Goal: Transaction & Acquisition: Purchase product/service

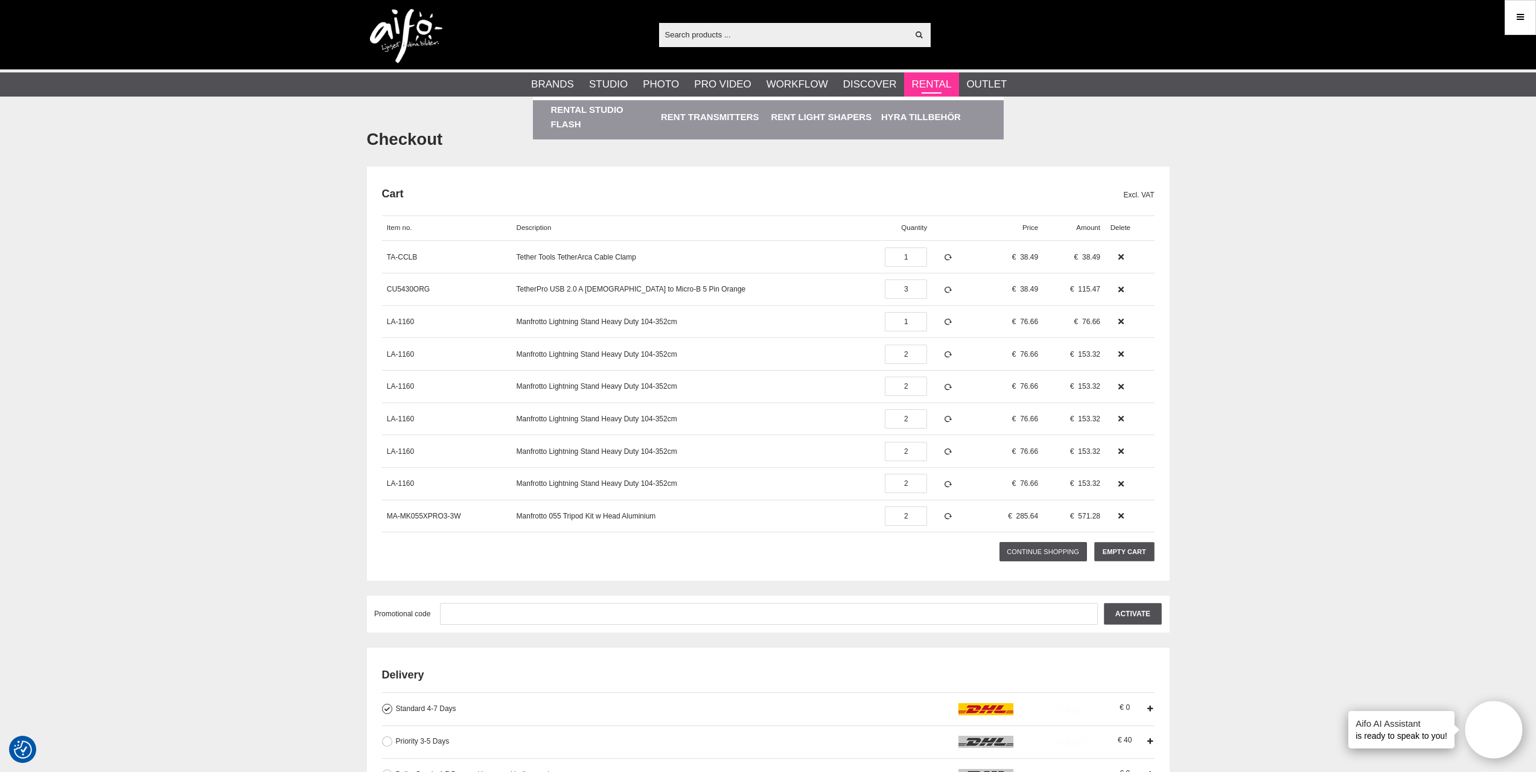
click at [926, 86] on link "Rental" at bounding box center [932, 85] width 40 height 16
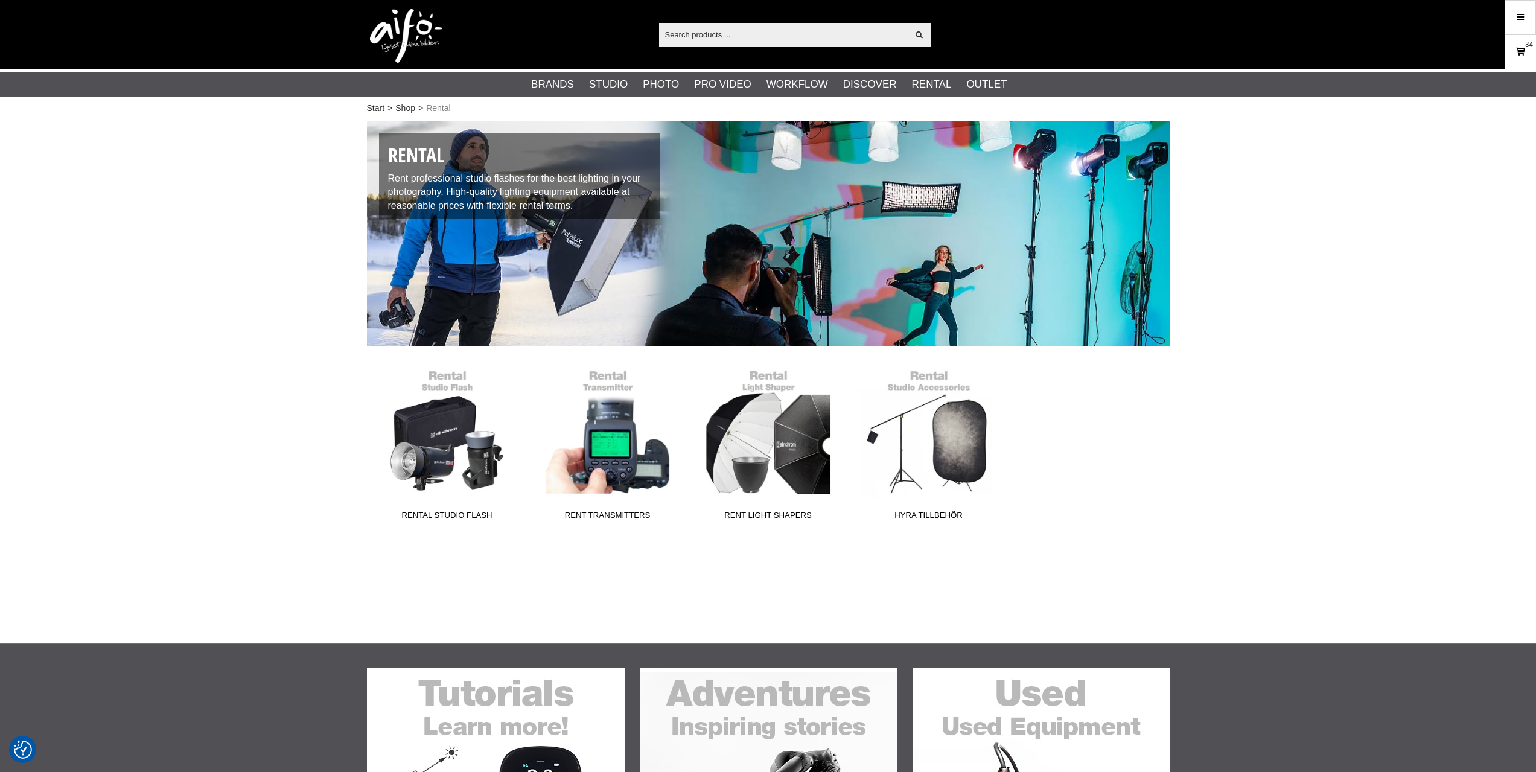
click at [1519, 57] on icon at bounding box center [1521, 51] width 12 height 13
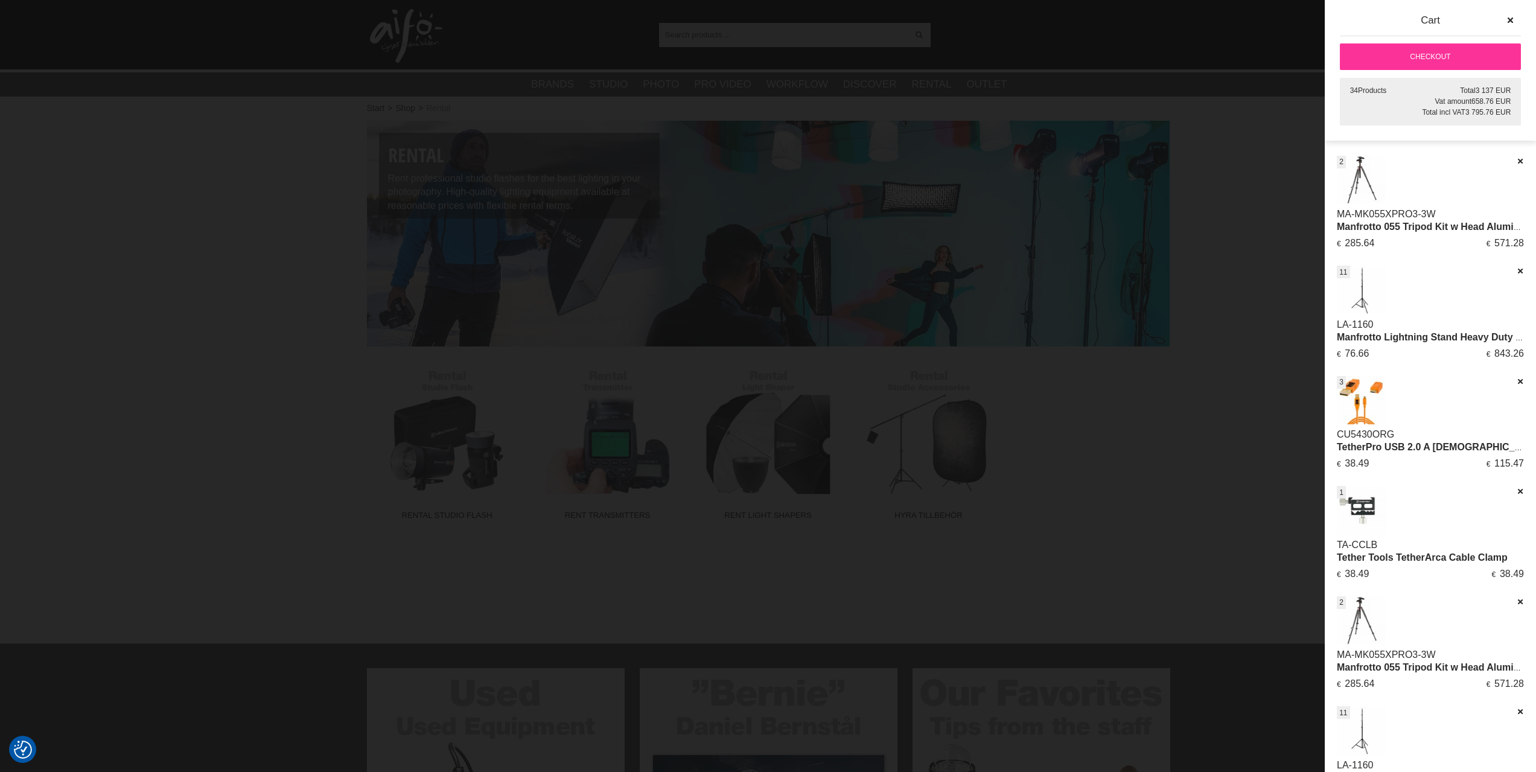
click at [1271, 417] on div at bounding box center [768, 386] width 1536 height 772
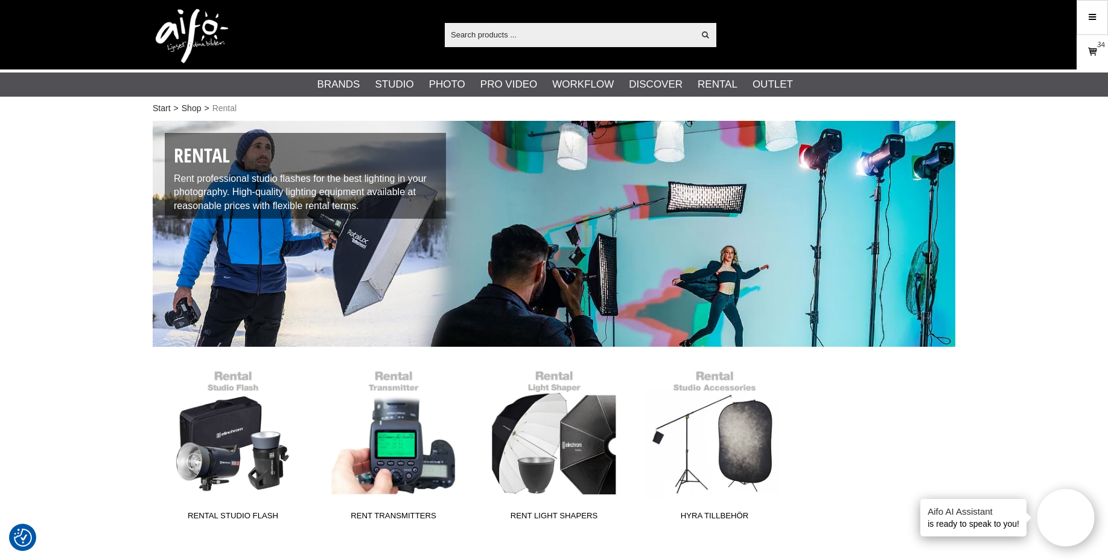
click at [1089, 53] on icon at bounding box center [1093, 51] width 12 height 13
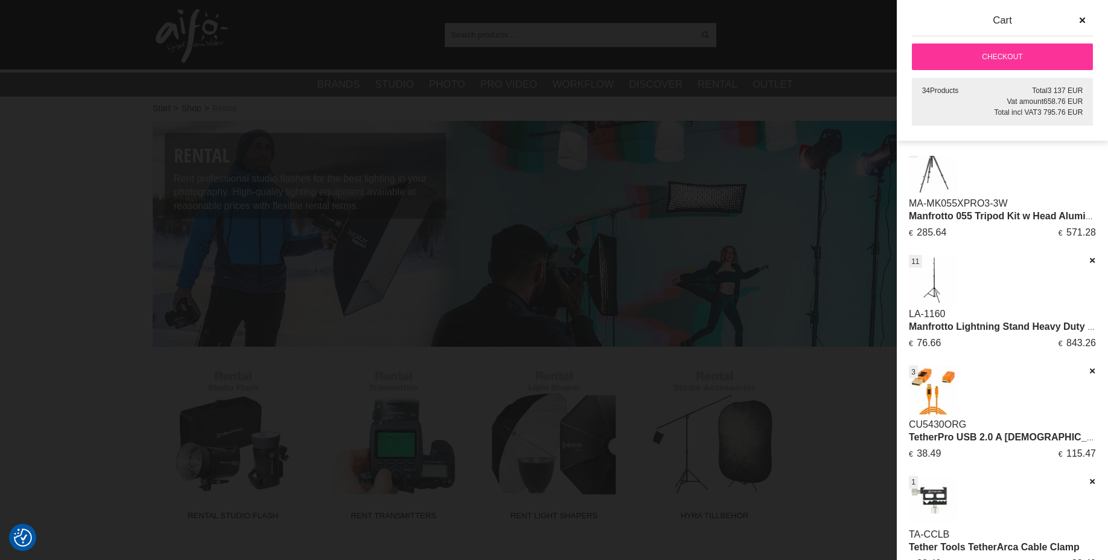
scroll to position [485, 0]
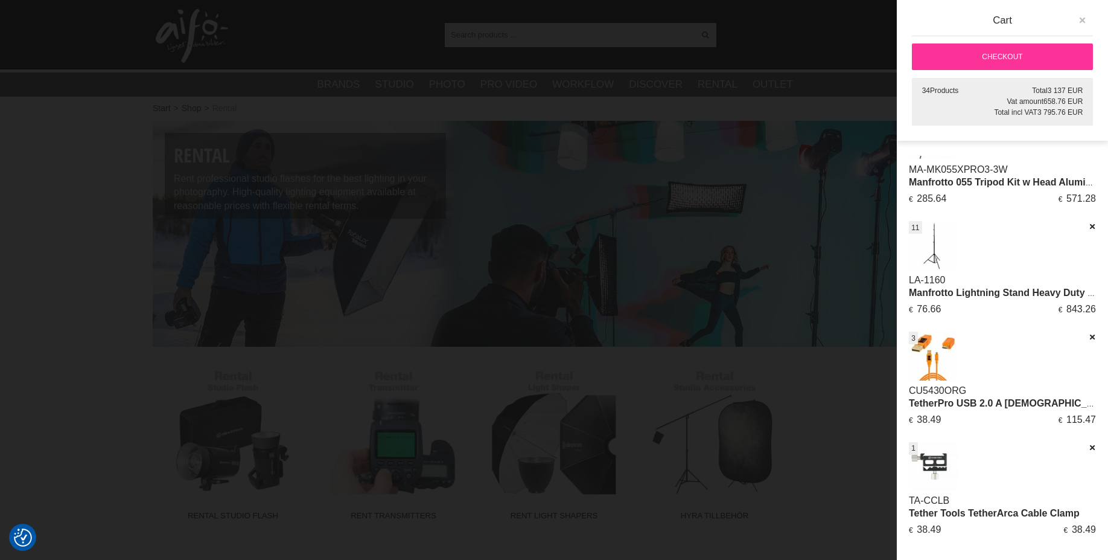
click at [1084, 24] on icon "button" at bounding box center [1082, 20] width 8 height 8
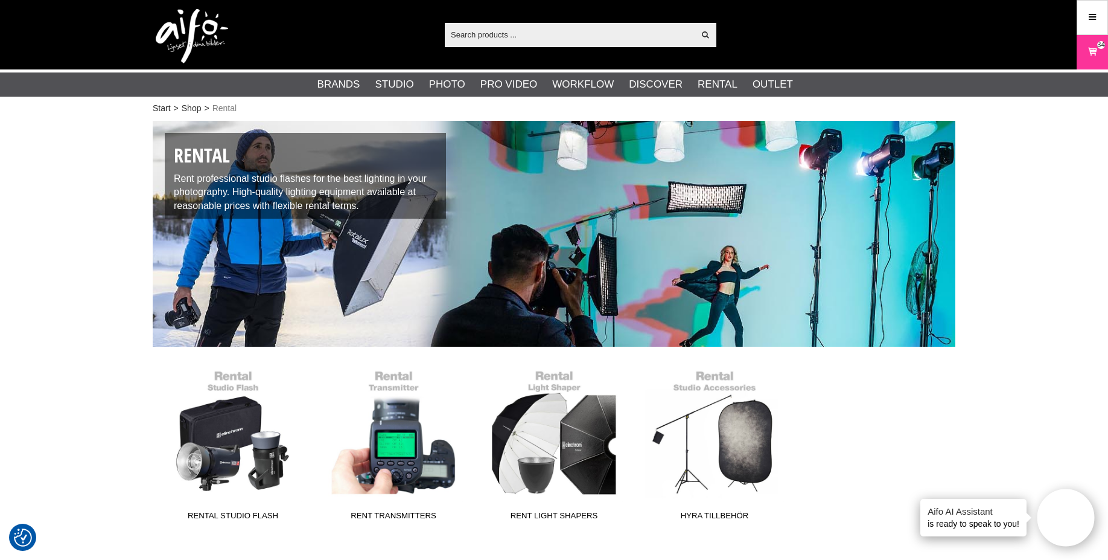
click at [581, 31] on input "text" at bounding box center [569, 34] width 249 height 18
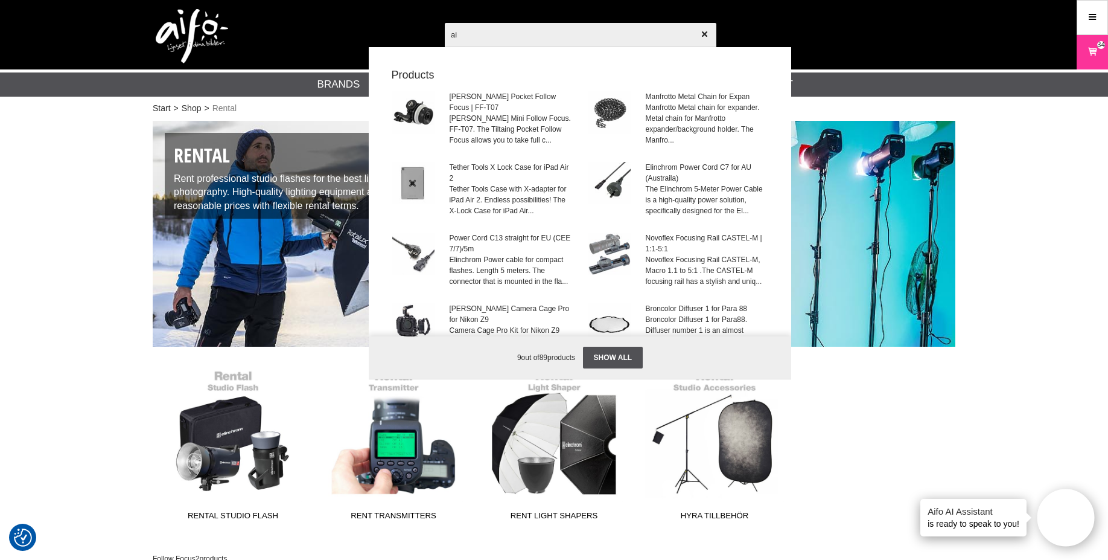
type input "a"
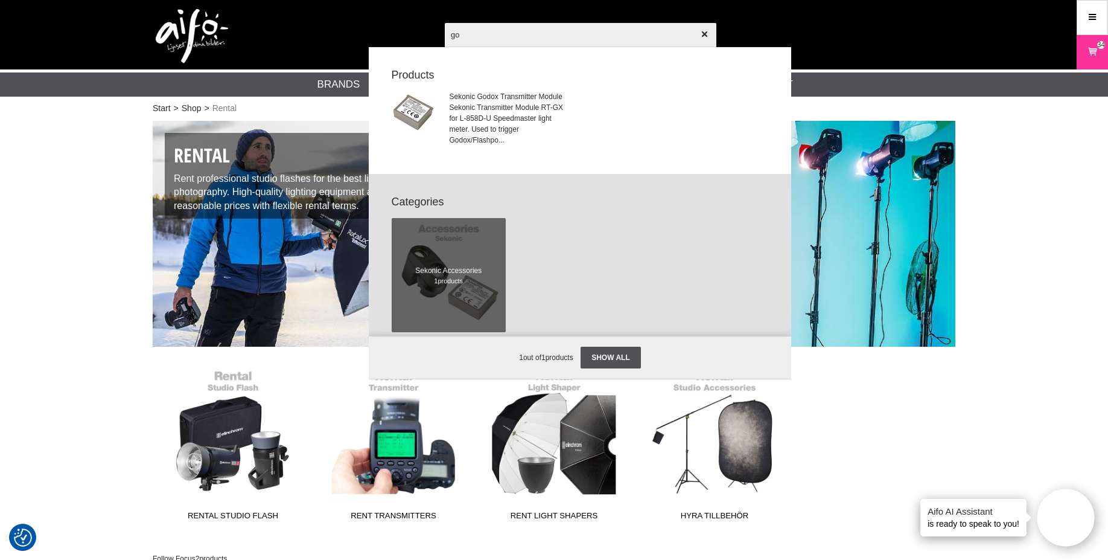
type input "g"
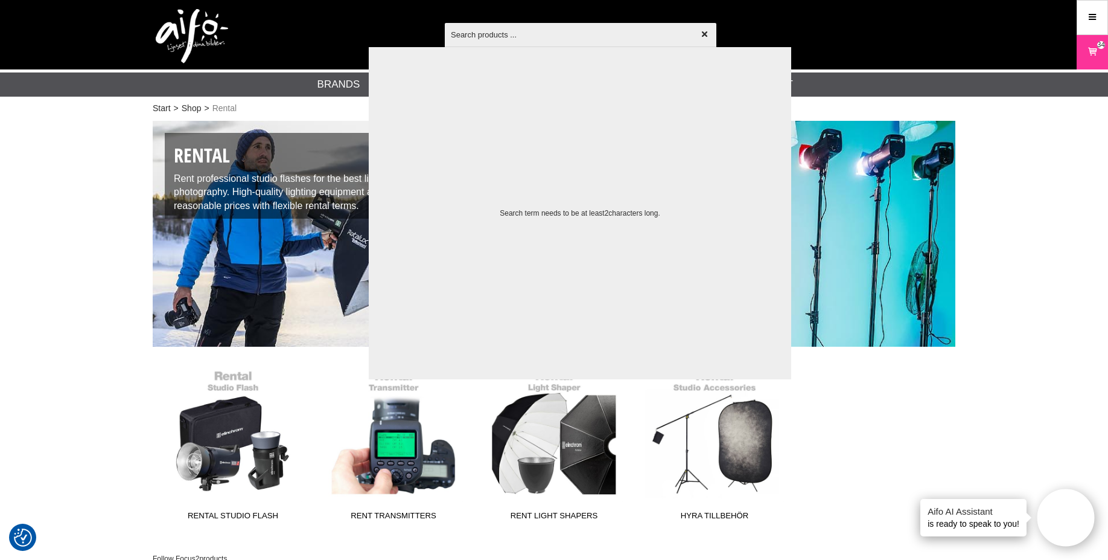
click at [68, 130] on div at bounding box center [554, 280] width 1108 height 560
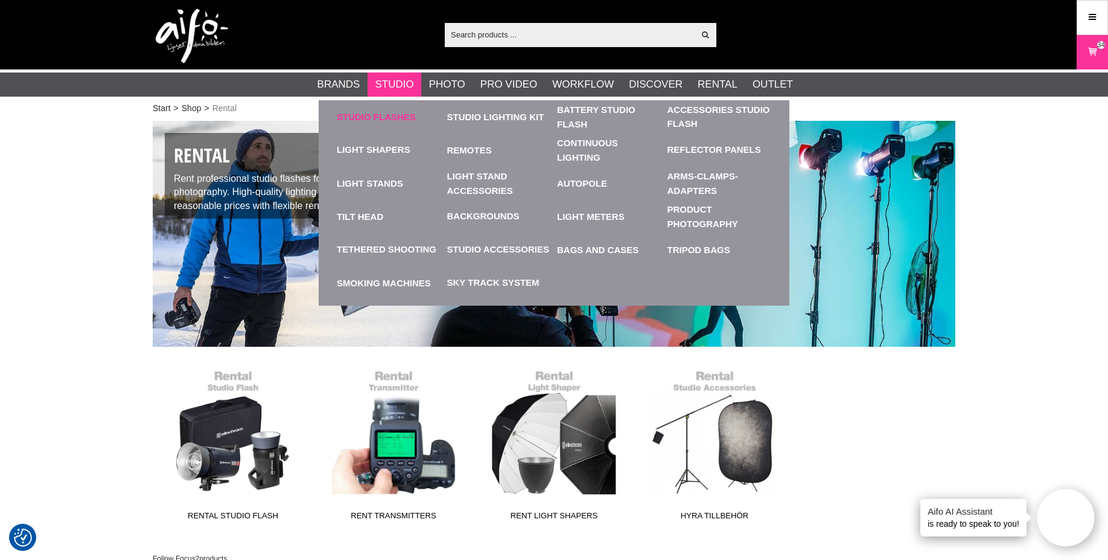
click at [401, 118] on link "Studio Flashes" at bounding box center [389, 116] width 104 height 33
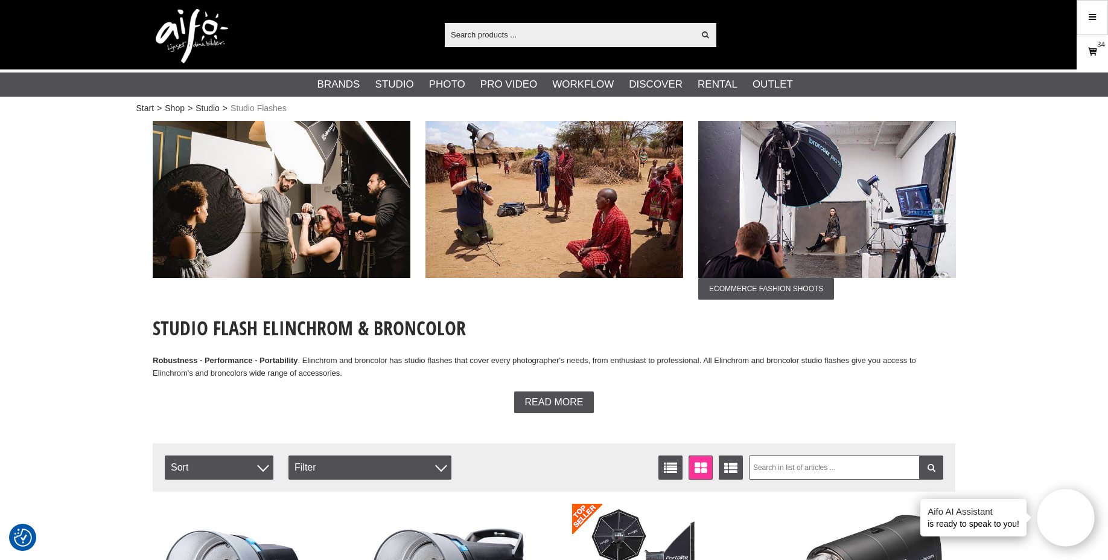
click at [1094, 51] on icon at bounding box center [1093, 51] width 12 height 13
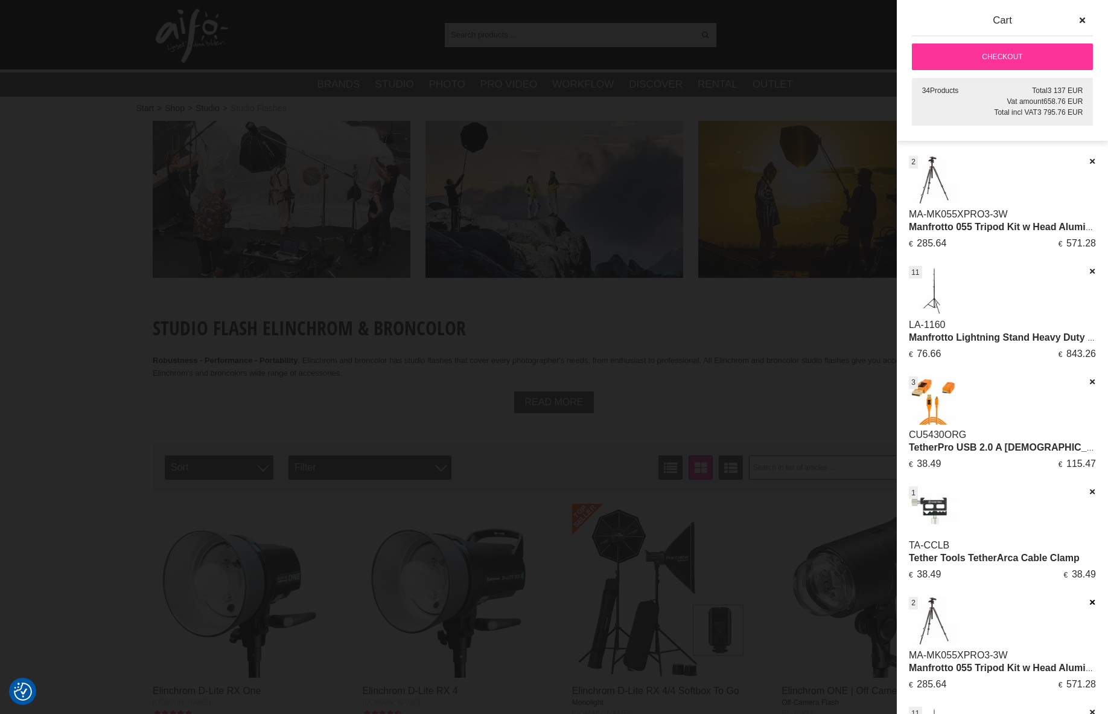
click at [1088, 559] on icon at bounding box center [1092, 602] width 8 height 8
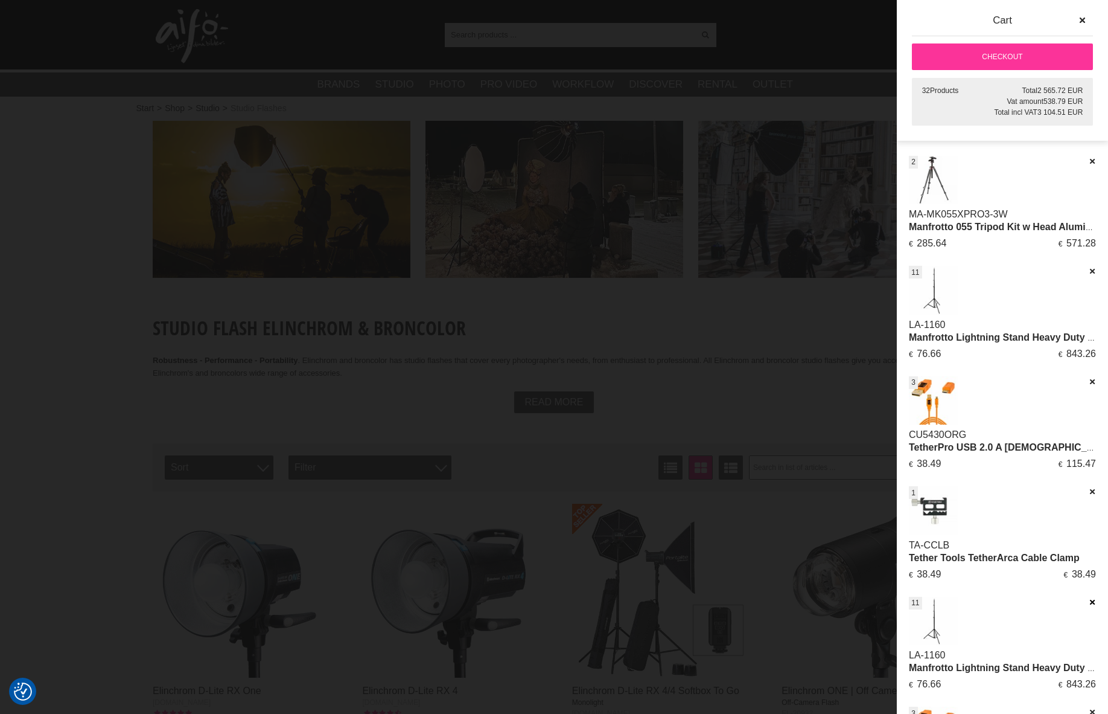
click at [1088, 559] on icon at bounding box center [1092, 602] width 8 height 8
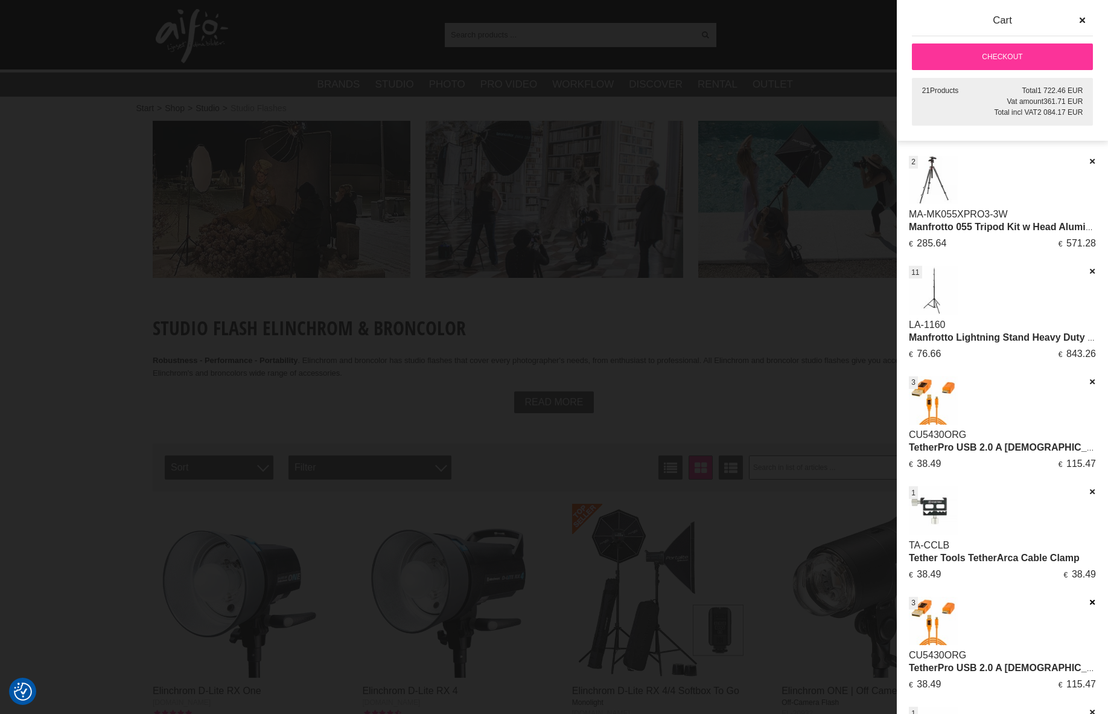
click at [1088, 559] on icon at bounding box center [1092, 602] width 8 height 8
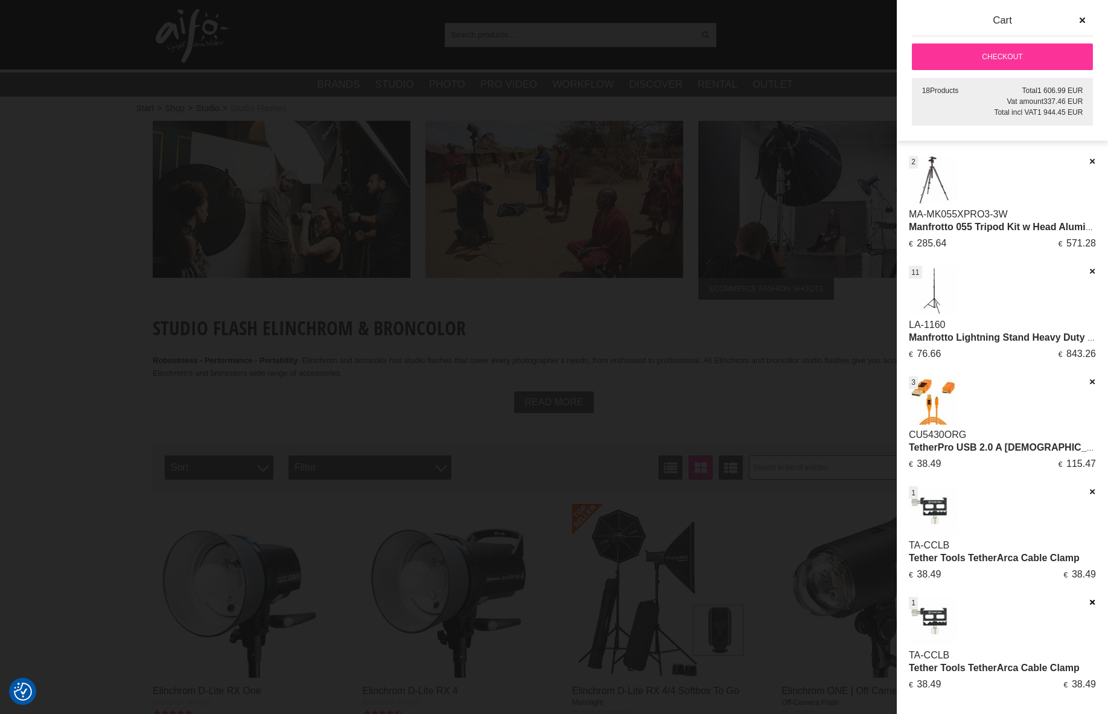
click at [1088, 559] on icon at bounding box center [1092, 602] width 8 height 8
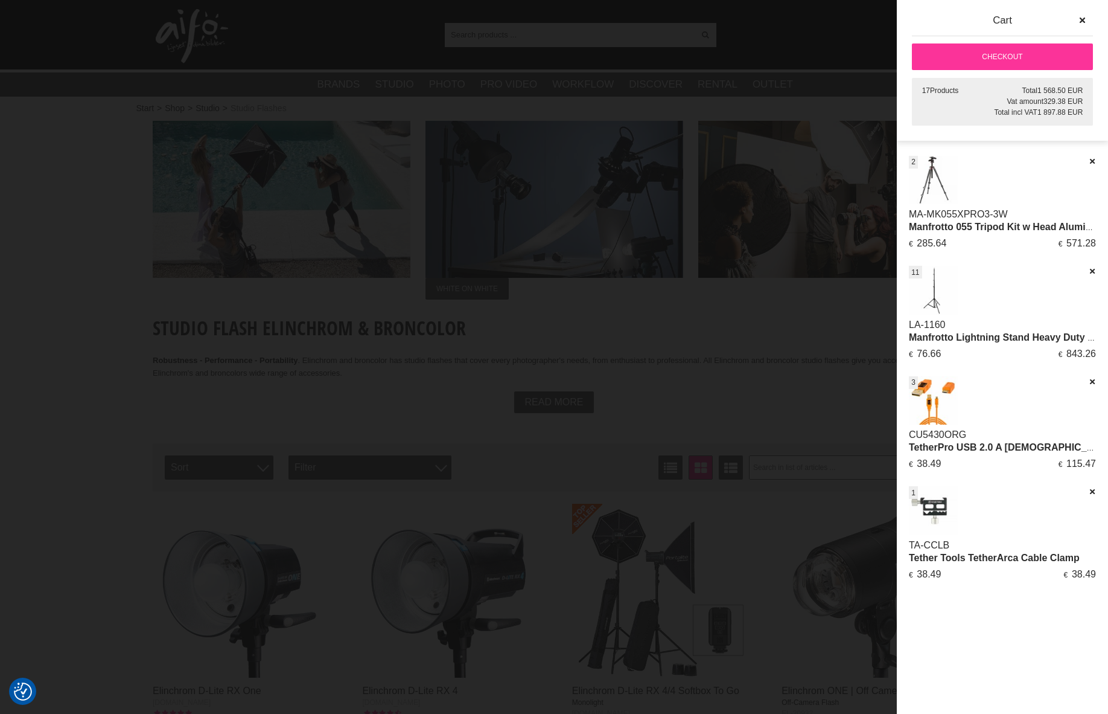
click at [929, 184] on img at bounding box center [933, 180] width 49 height 49
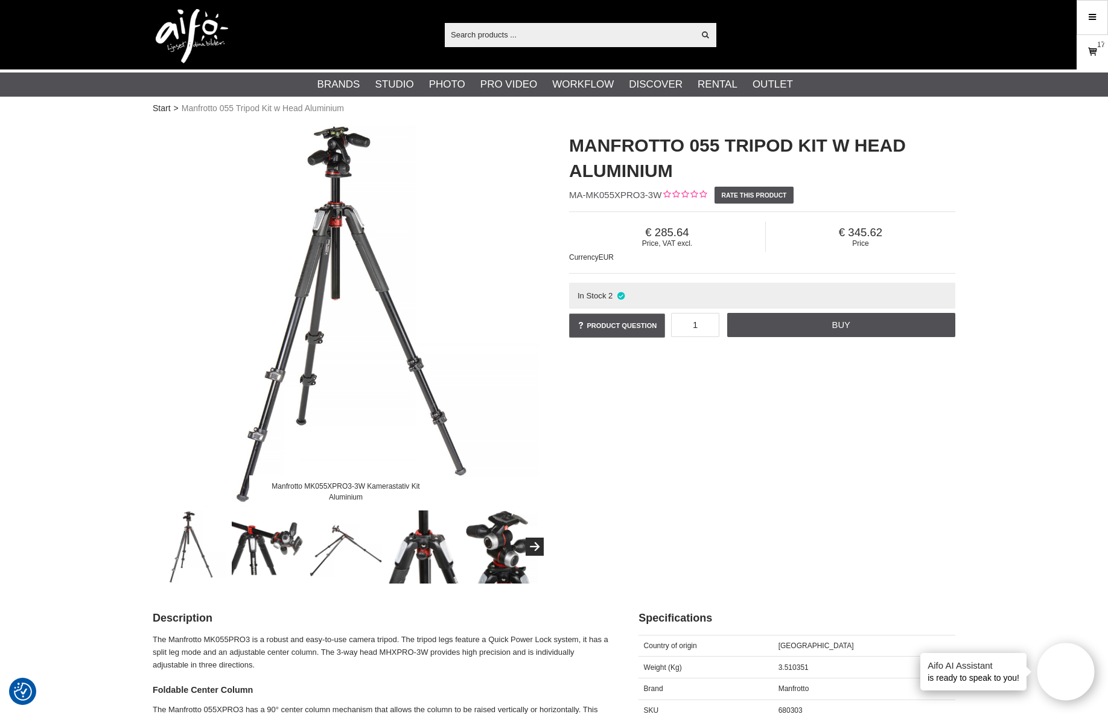
click at [1093, 59] on link "Cart 17" at bounding box center [1093, 52] width 30 height 28
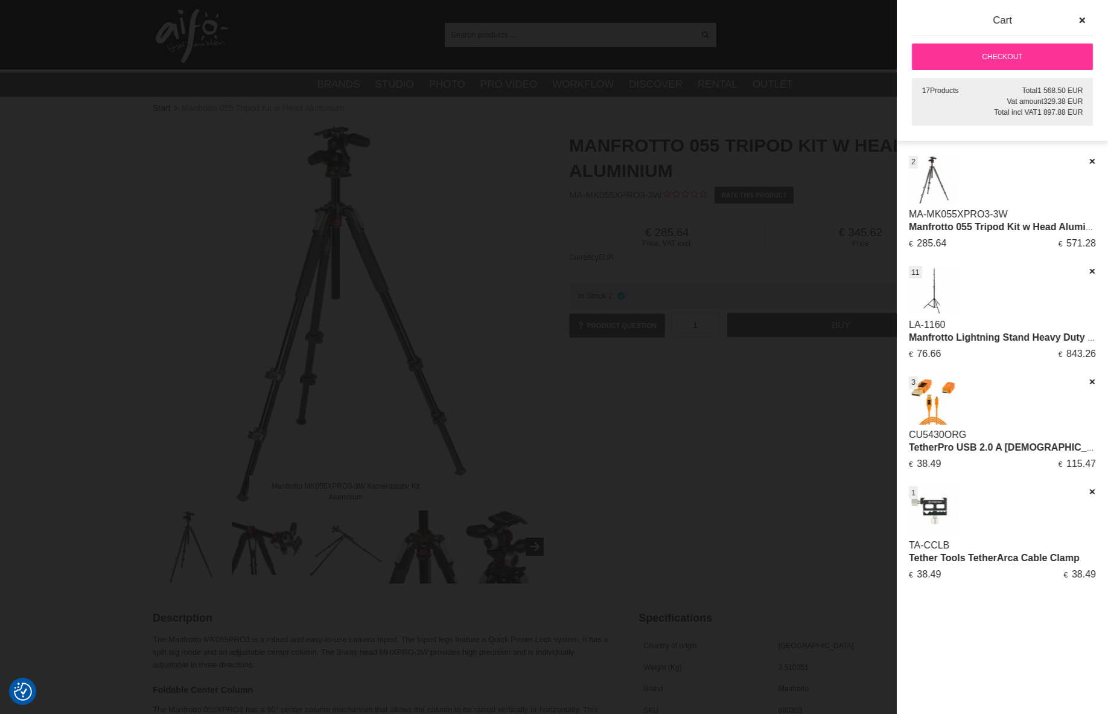
click at [1033, 342] on link "Manfrotto Lightning Stand Heavy Duty 104-352cm" at bounding box center [1023, 337] width 228 height 10
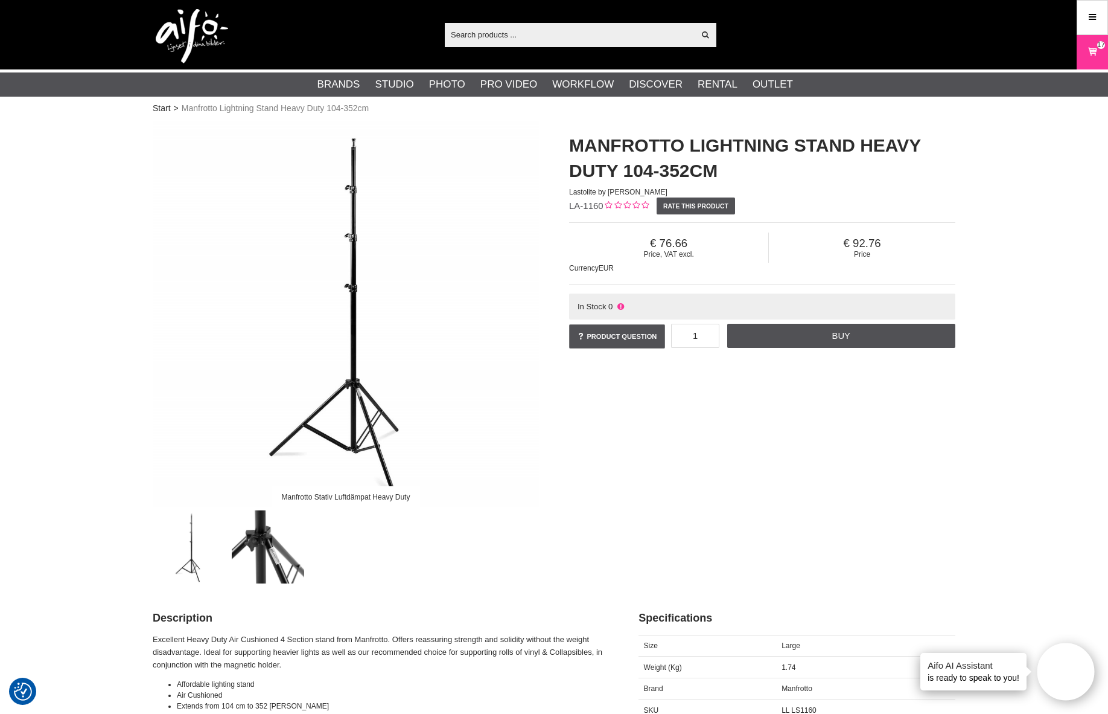
click at [564, 35] on input "text" at bounding box center [569, 34] width 249 height 18
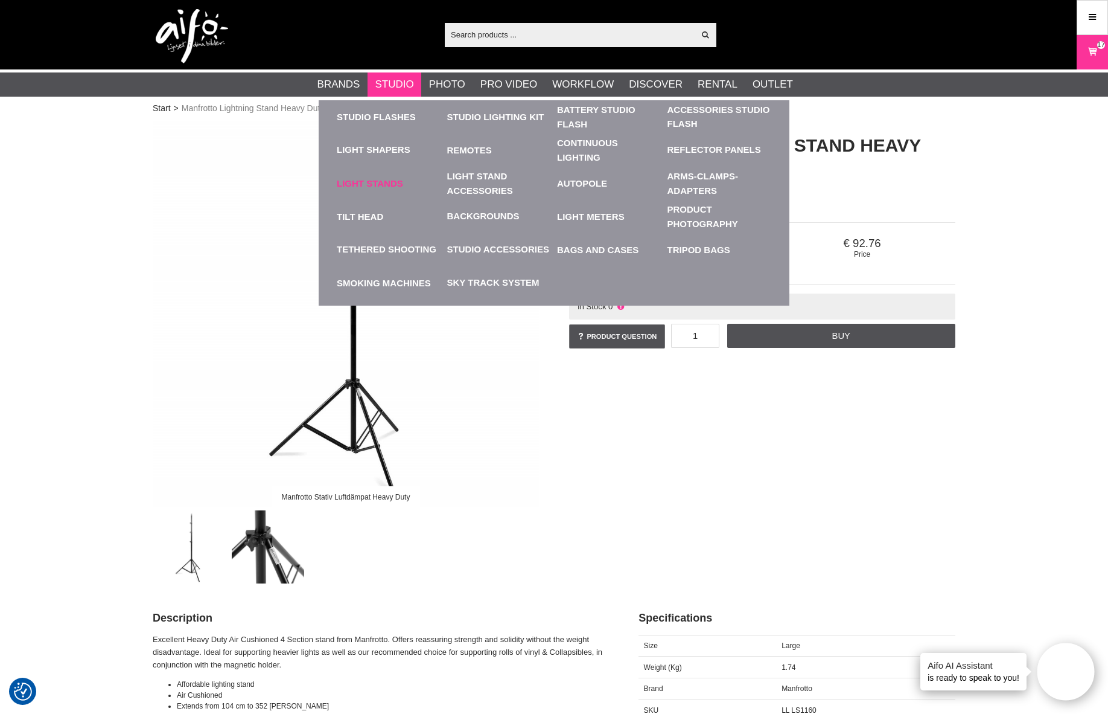
click at [378, 182] on link "Light Stands" at bounding box center [389, 183] width 104 height 33
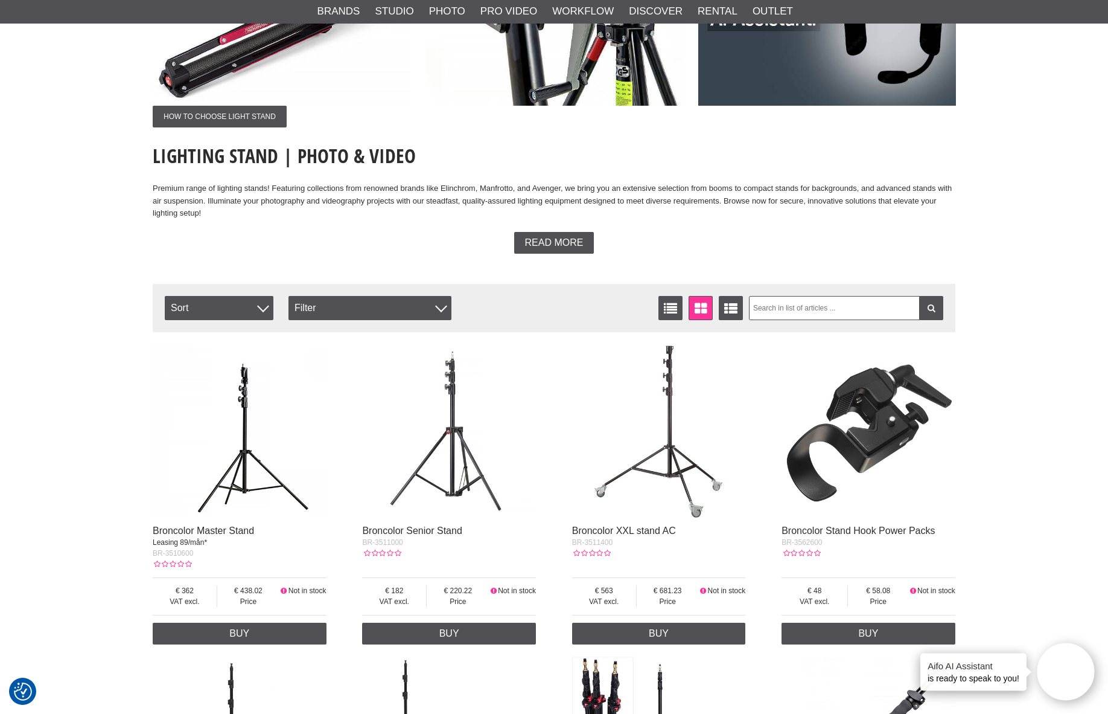
scroll to position [241, 0]
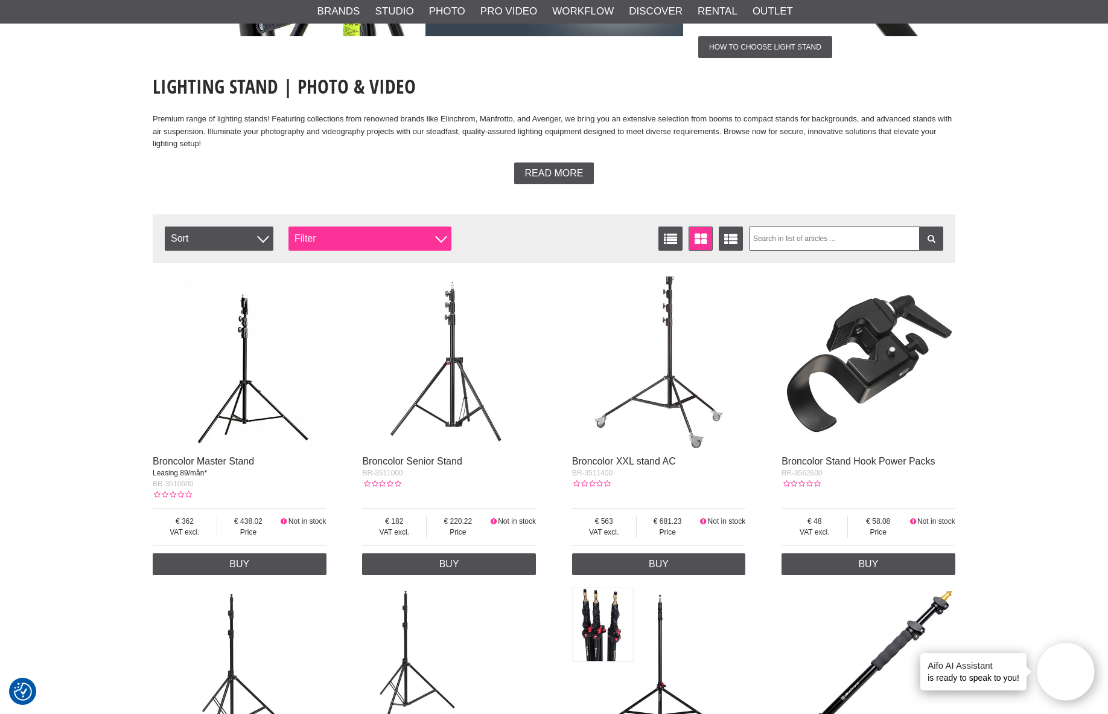
click at [413, 237] on div "Filter" at bounding box center [370, 238] width 163 height 24
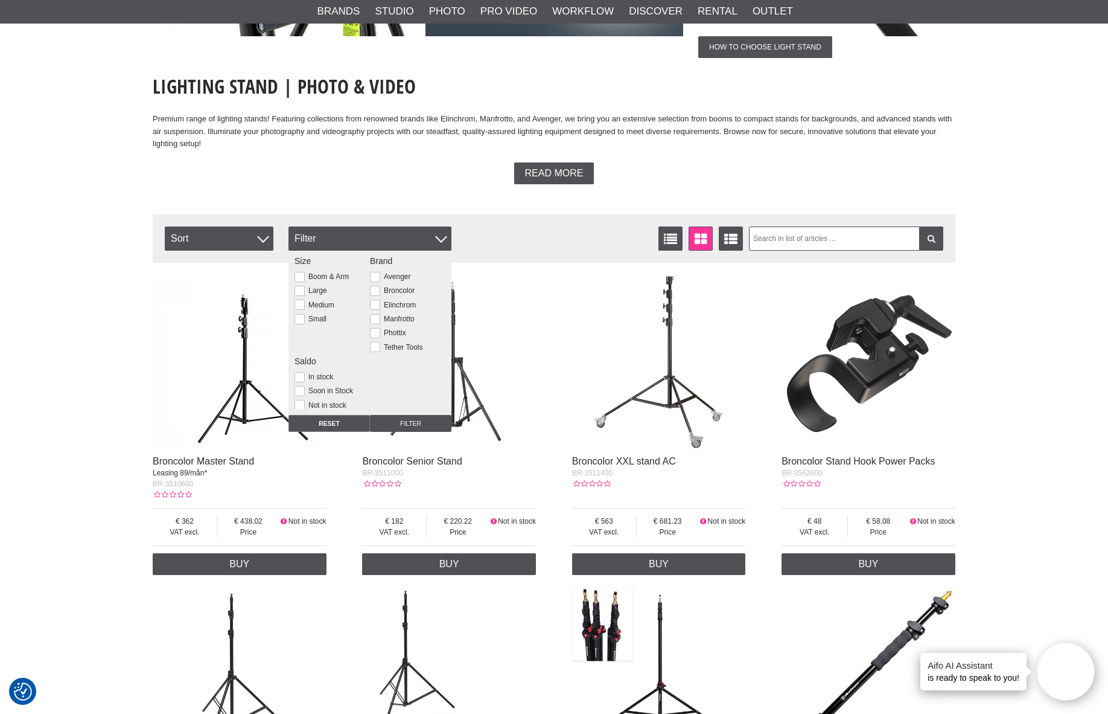
click at [429, 180] on div "Read more" at bounding box center [554, 173] width 803 height 22
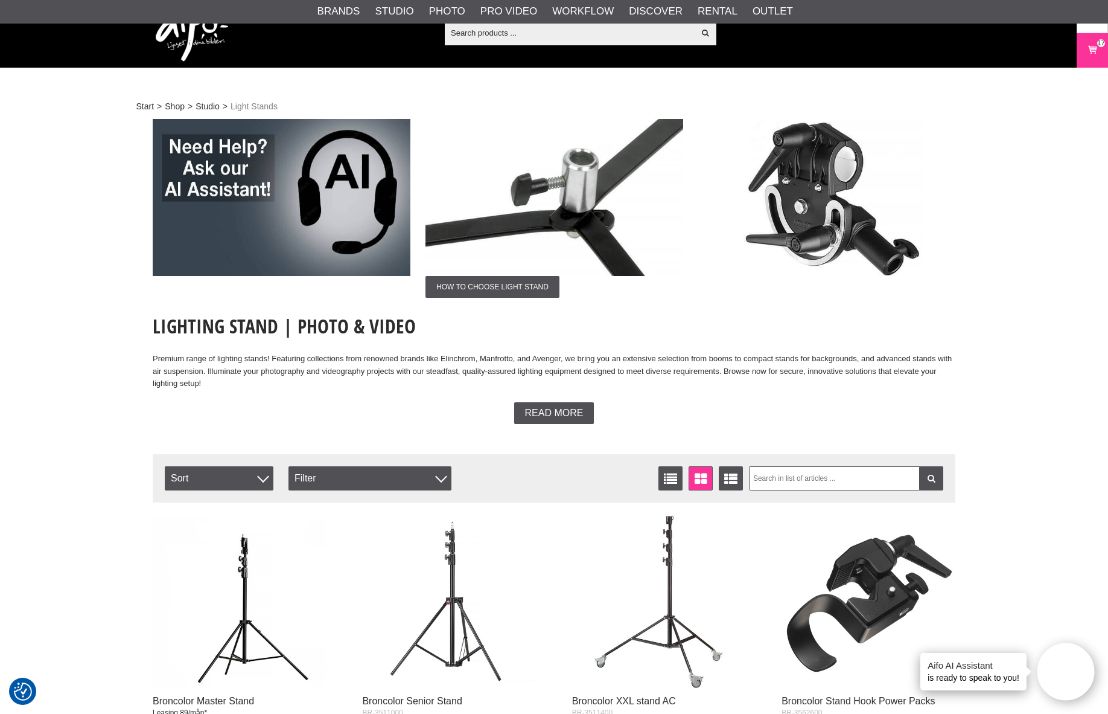
scroll to position [0, 0]
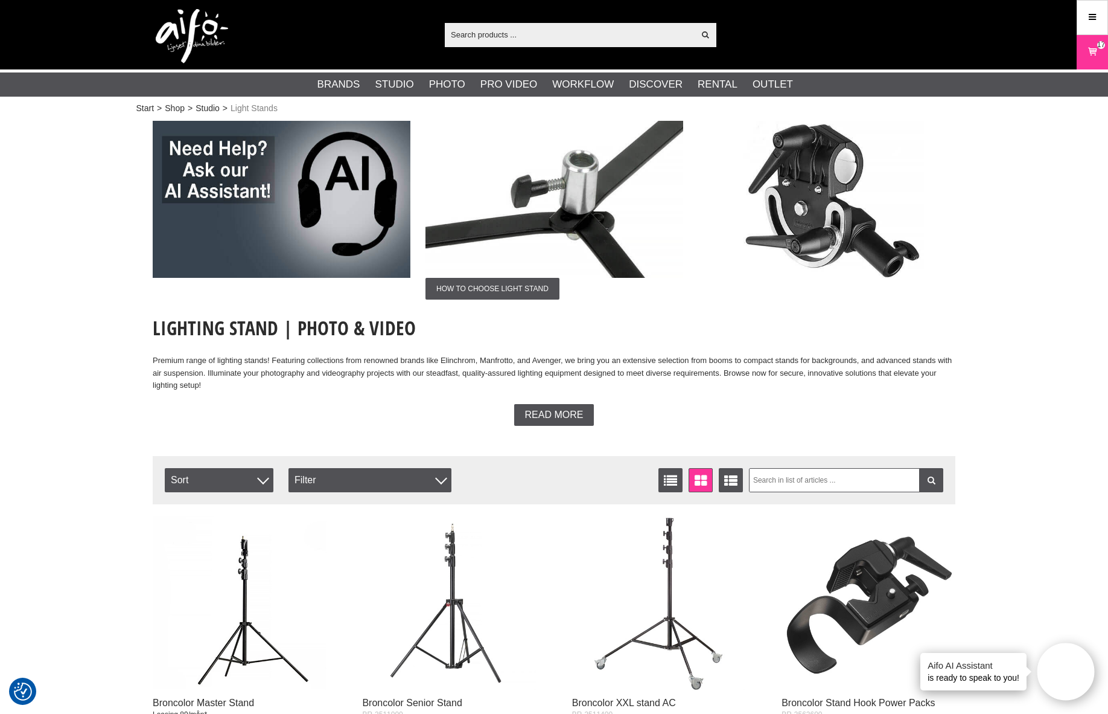
click at [597, 28] on input "text" at bounding box center [569, 34] width 249 height 18
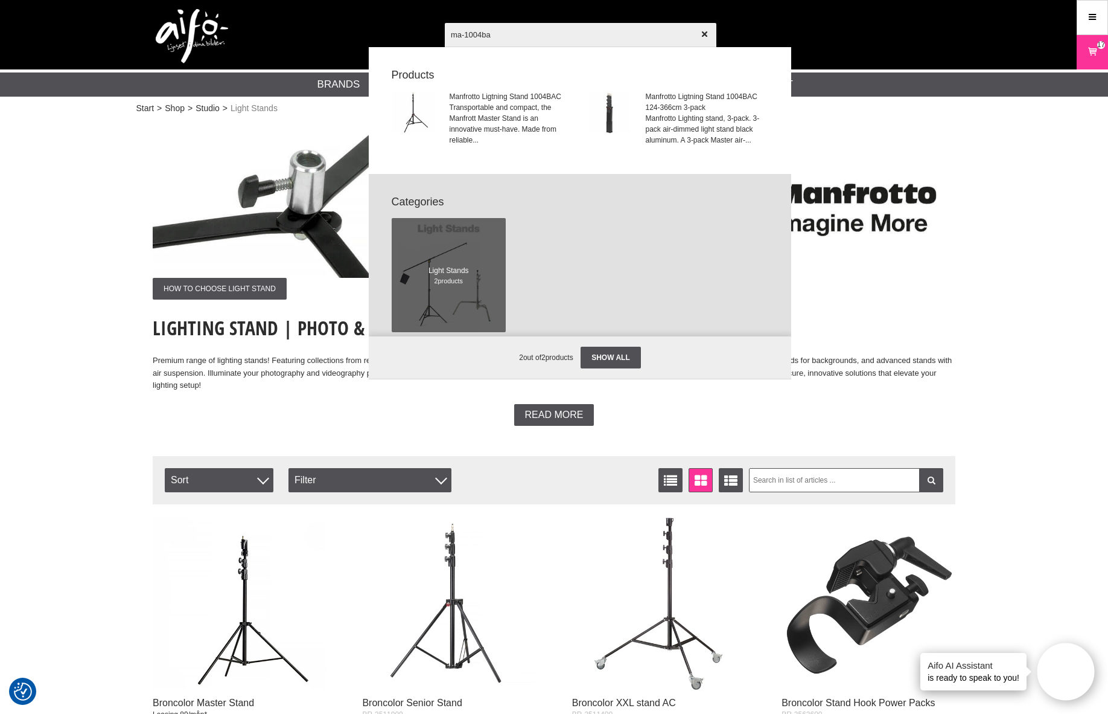
type input "ma-1004bac"
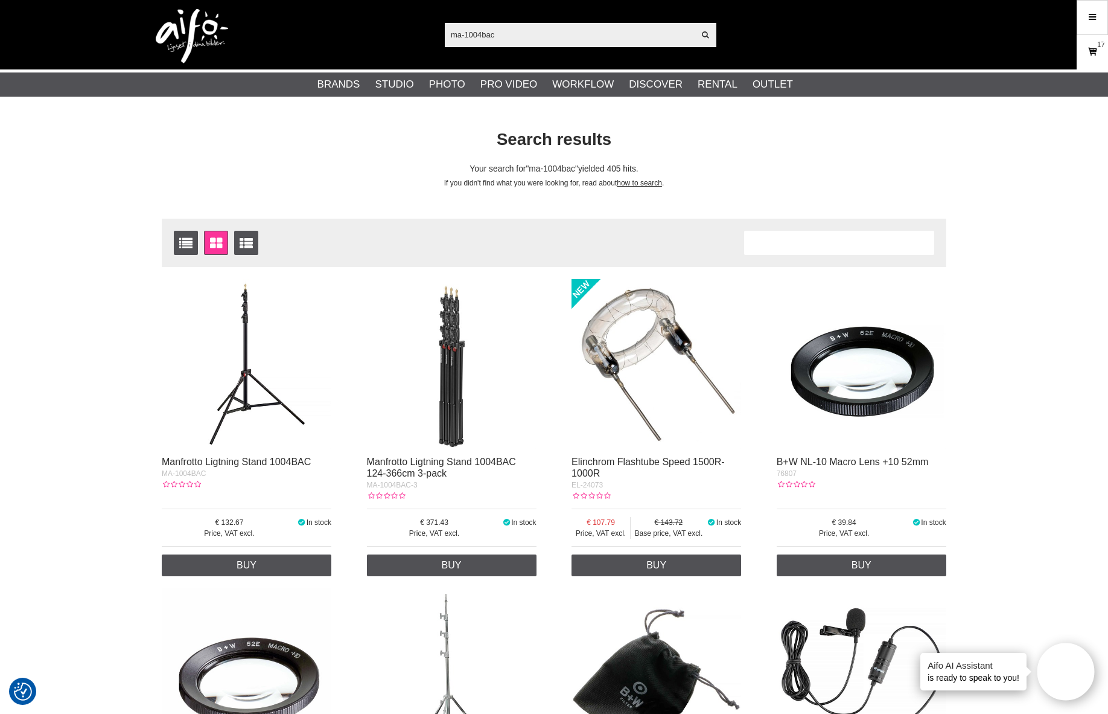
click at [1095, 60] on link "Cart 17" at bounding box center [1093, 52] width 30 height 28
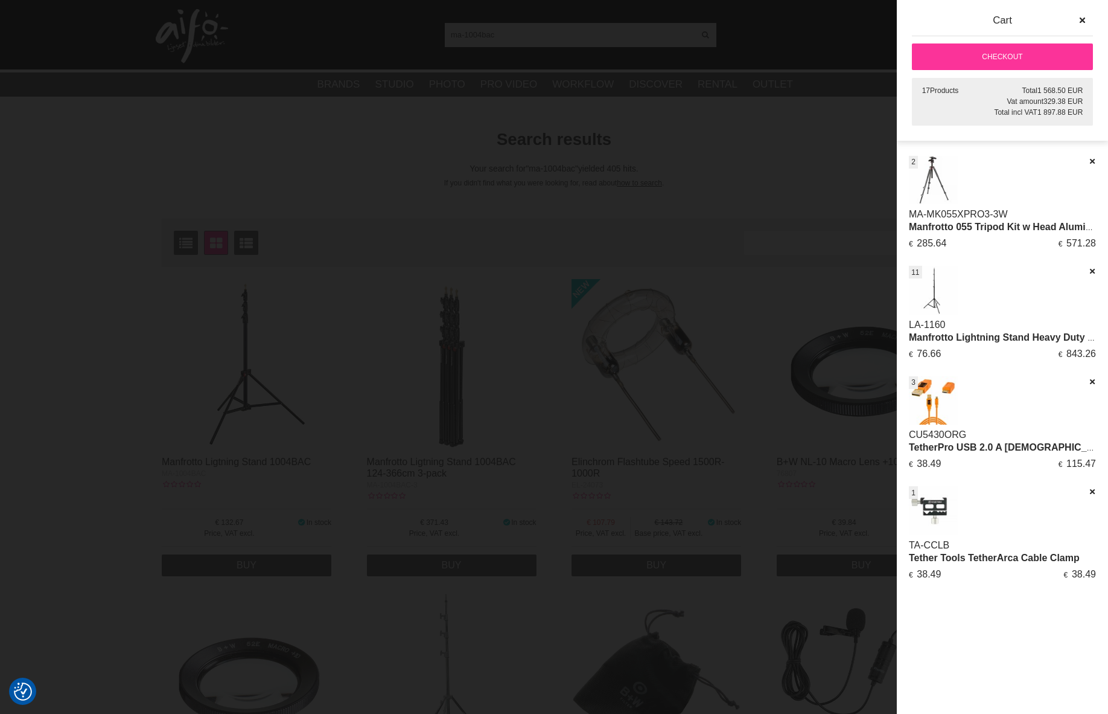
click at [312, 279] on div at bounding box center [554, 357] width 1108 height 714
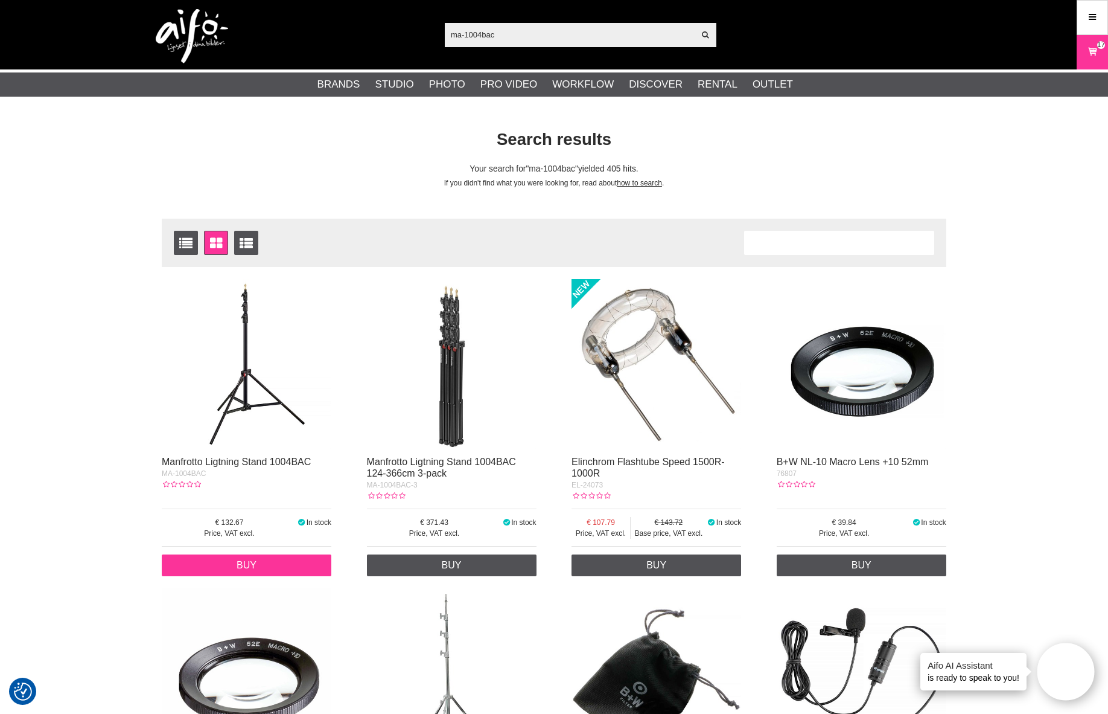
click at [273, 571] on link "Buy" at bounding box center [247, 565] width 170 height 22
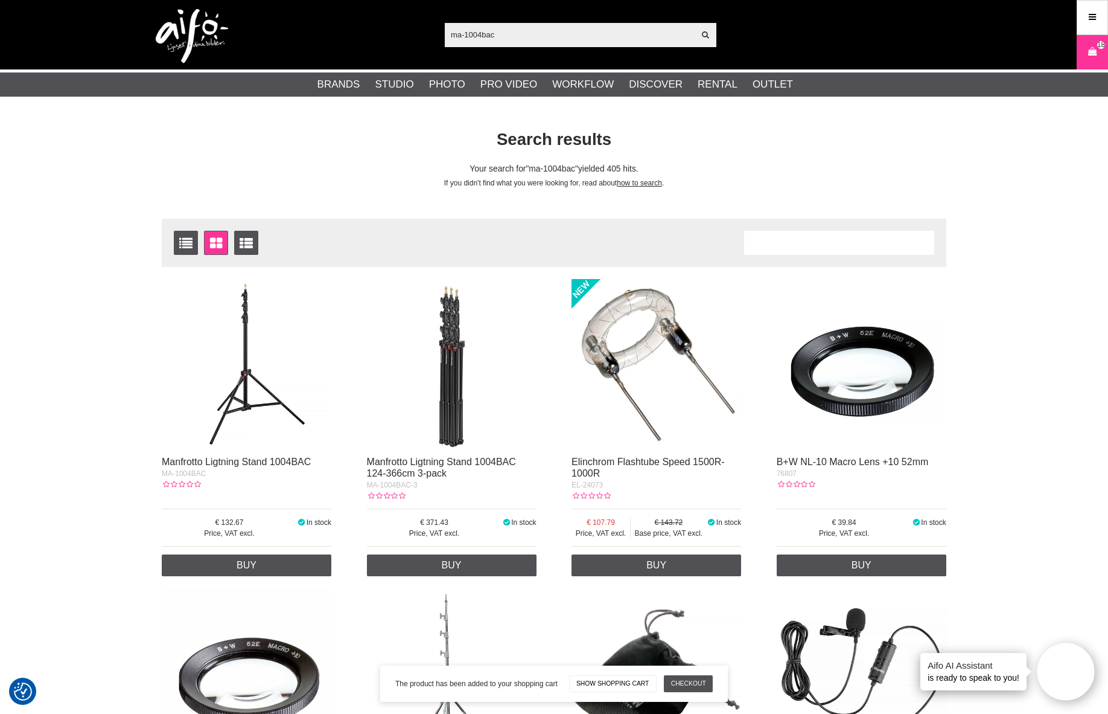
click at [1092, 56] on icon at bounding box center [1093, 51] width 12 height 13
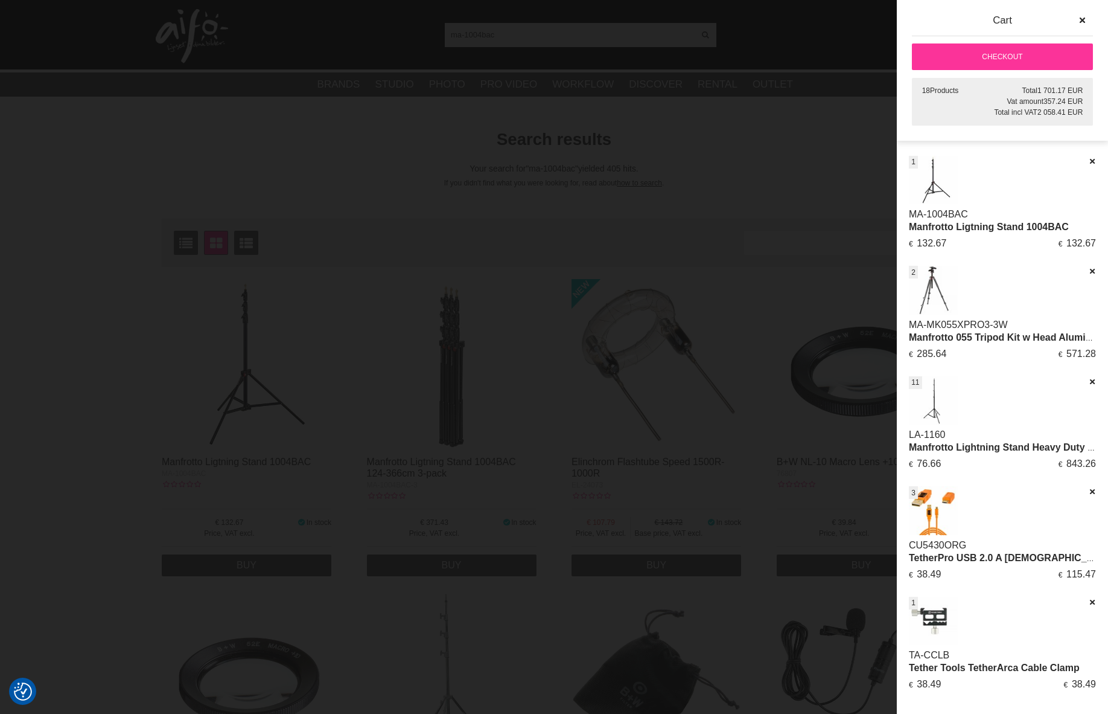
click at [931, 178] on img at bounding box center [933, 180] width 49 height 49
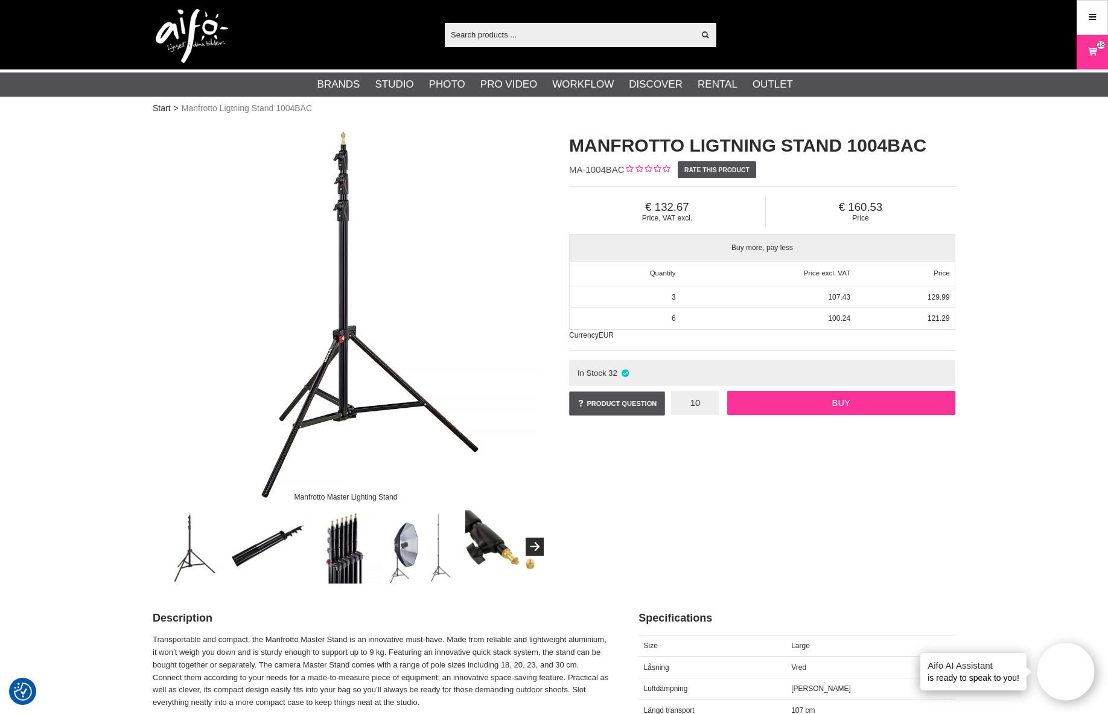
type input "10"
click at [874, 402] on link "Buy" at bounding box center [841, 403] width 228 height 24
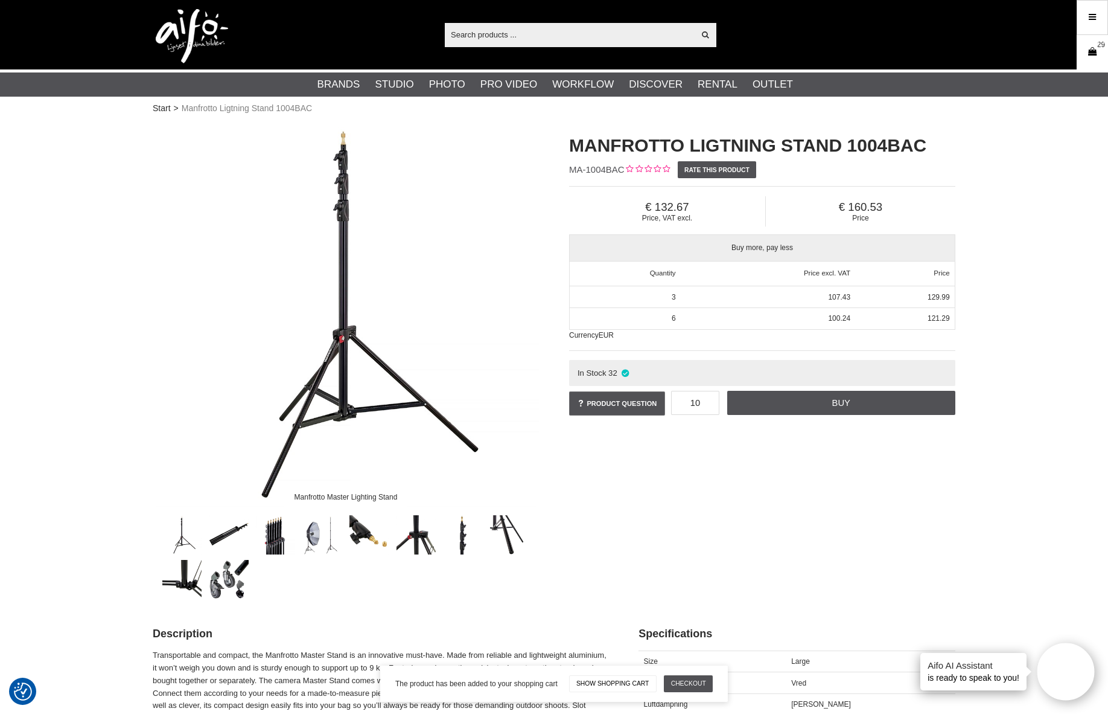
click at [1093, 43] on link "Cart 29" at bounding box center [1093, 52] width 30 height 28
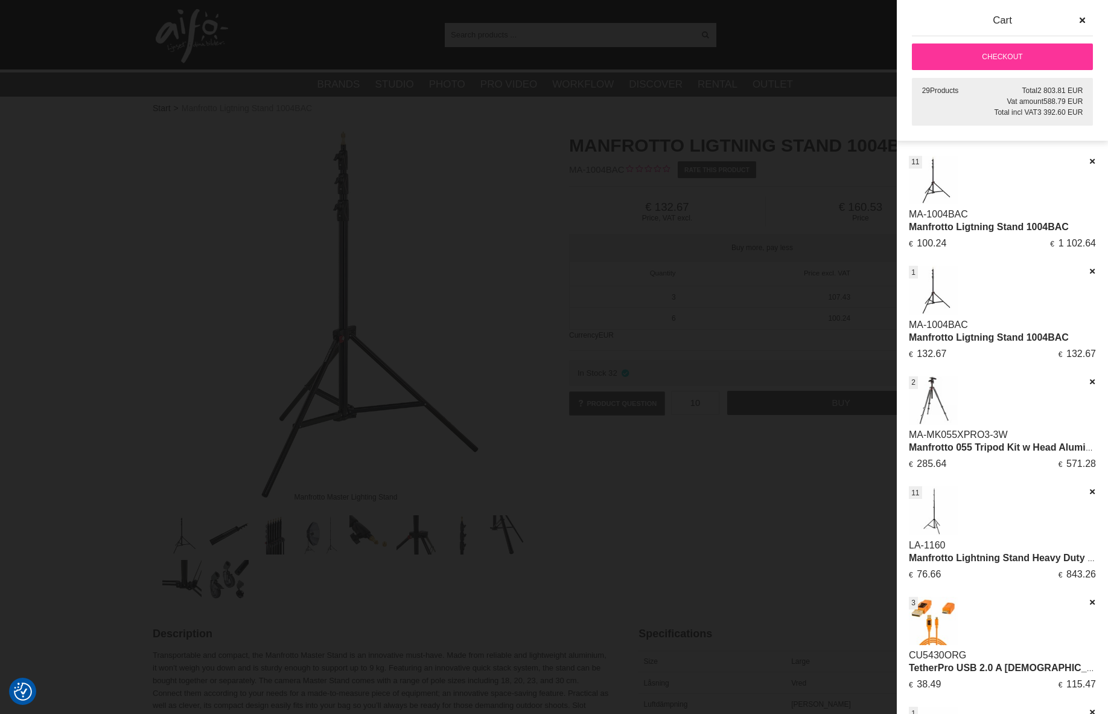
click at [745, 127] on div at bounding box center [554, 357] width 1108 height 714
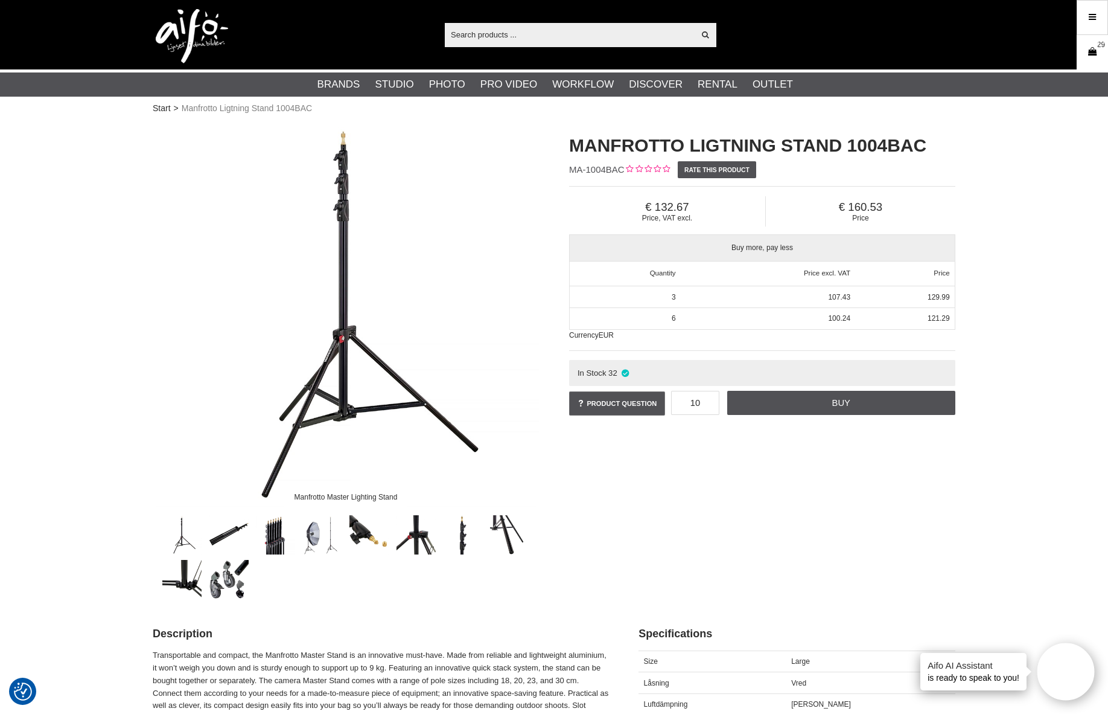
click at [1087, 56] on icon at bounding box center [1093, 51] width 12 height 13
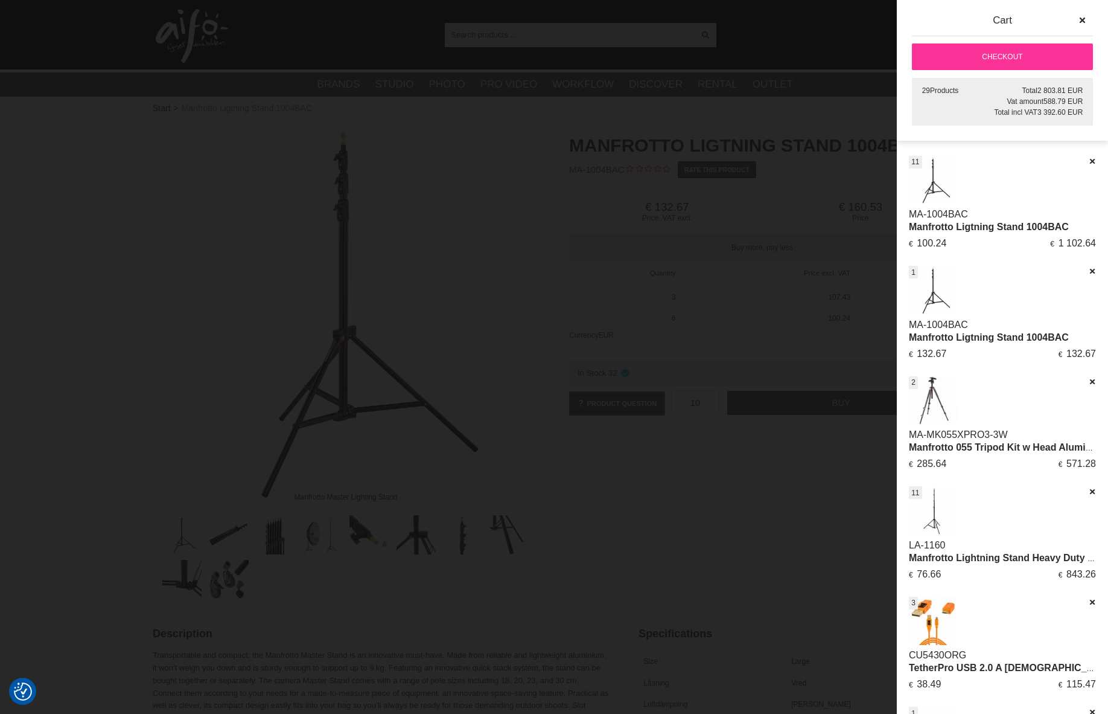
click at [462, 162] on div at bounding box center [554, 357] width 1108 height 714
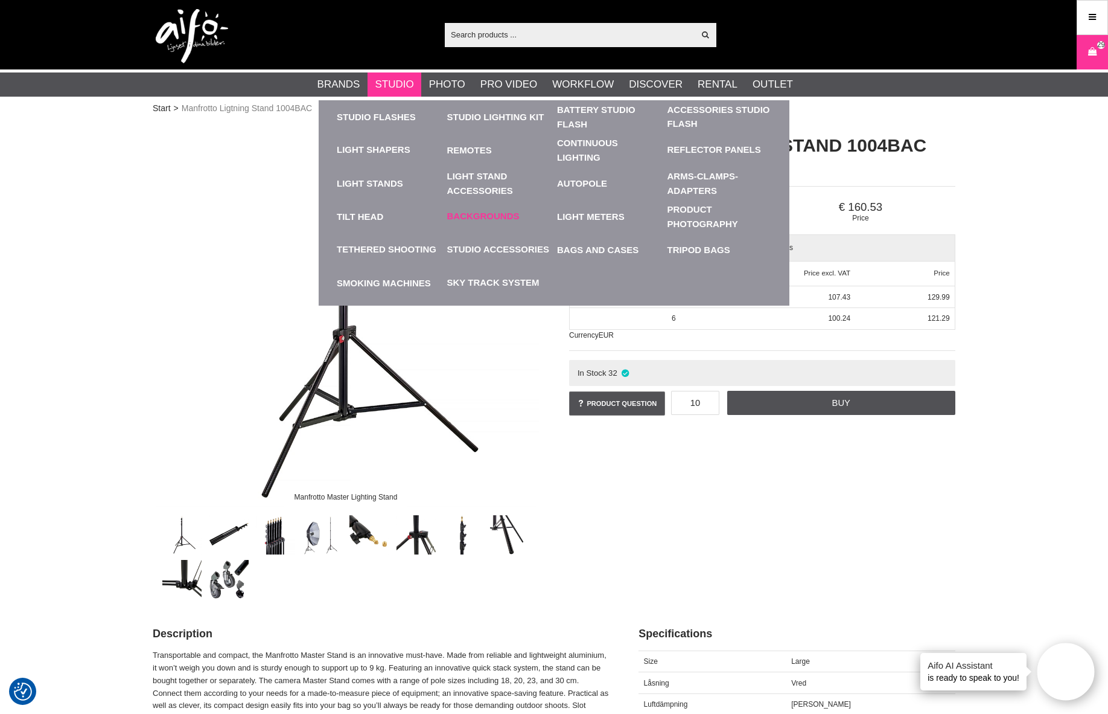
click at [500, 215] on link "Backgrounds" at bounding box center [483, 216] width 72 height 14
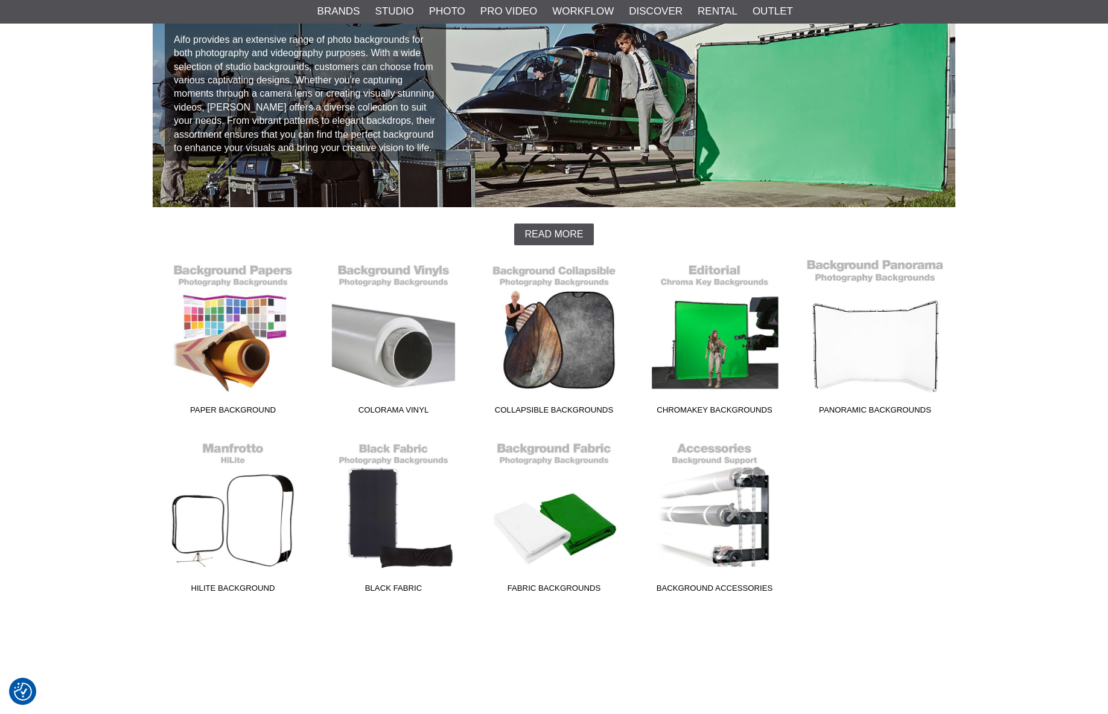
scroll to position [181, 0]
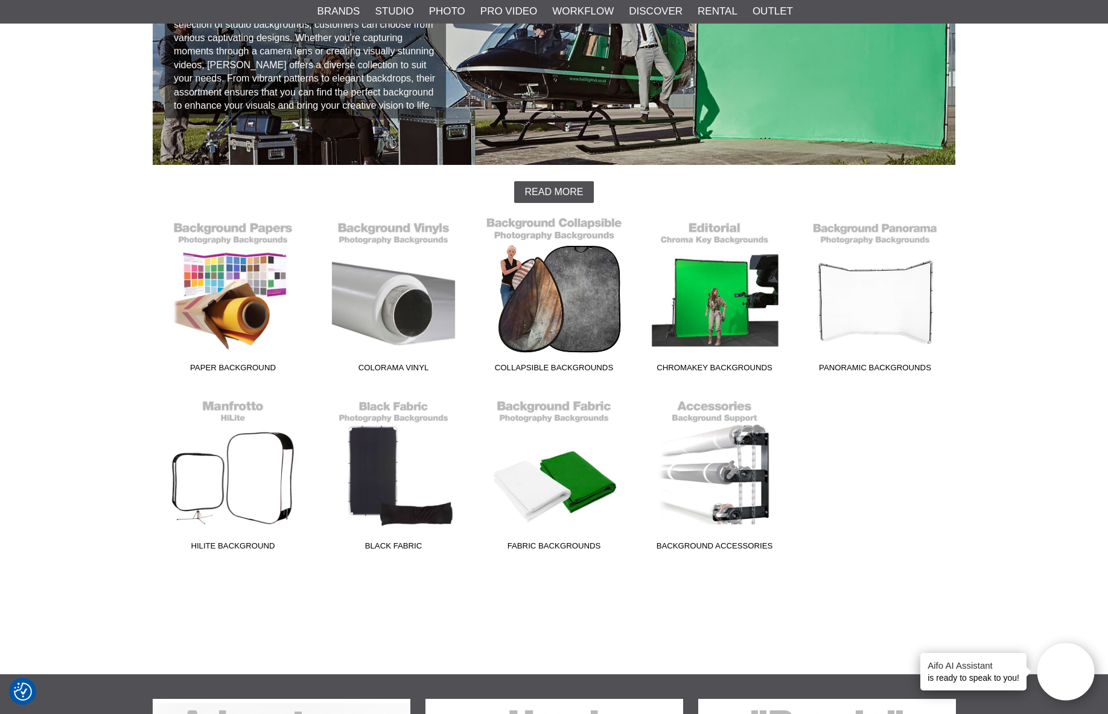
click at [606, 309] on link "Collapsible Backgrounds" at bounding box center [554, 296] width 161 height 163
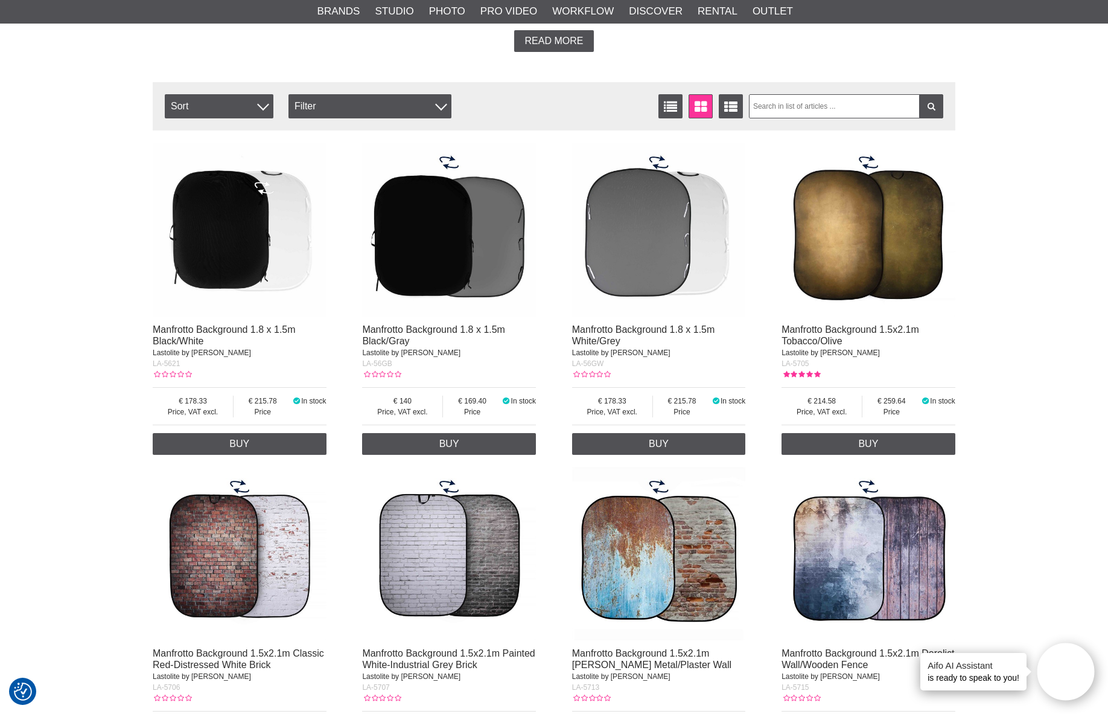
scroll to position [362, 0]
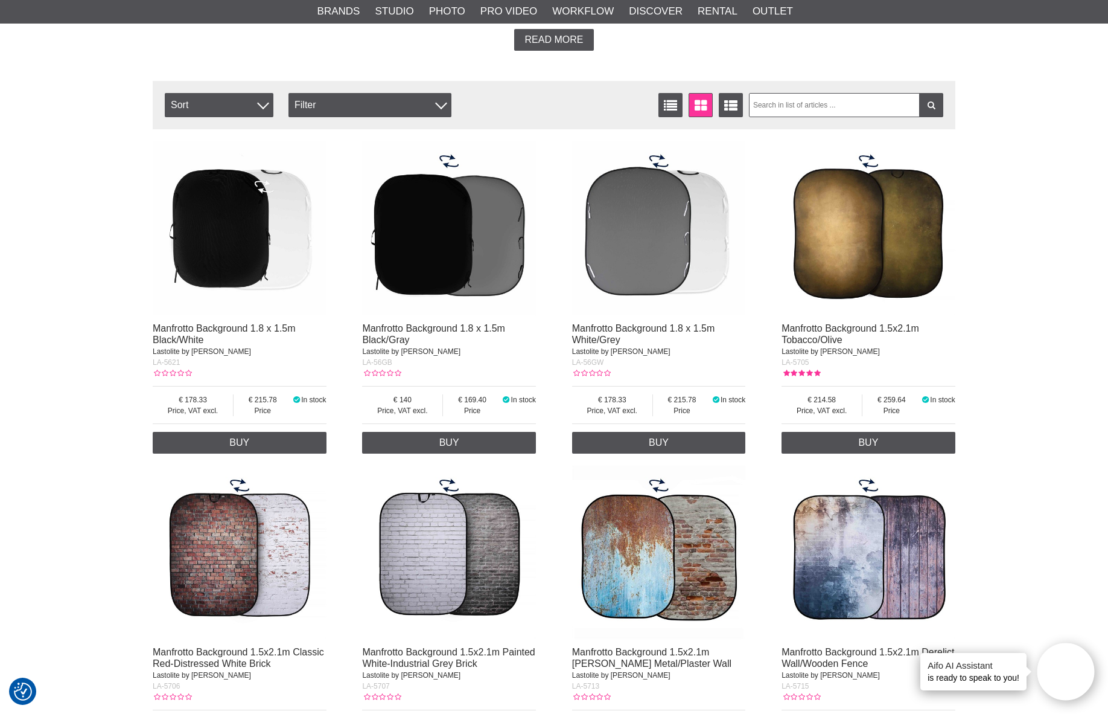
click at [698, 257] on img at bounding box center [659, 228] width 174 height 174
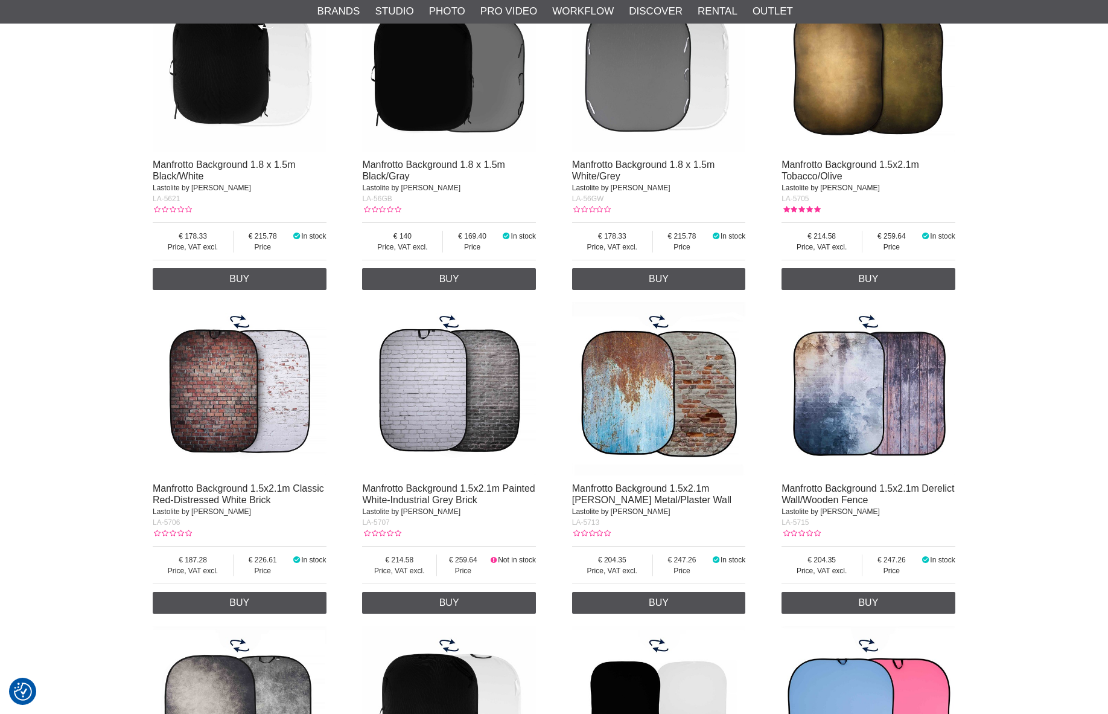
scroll to position [543, 0]
